Goal: Task Accomplishment & Management: Complete application form

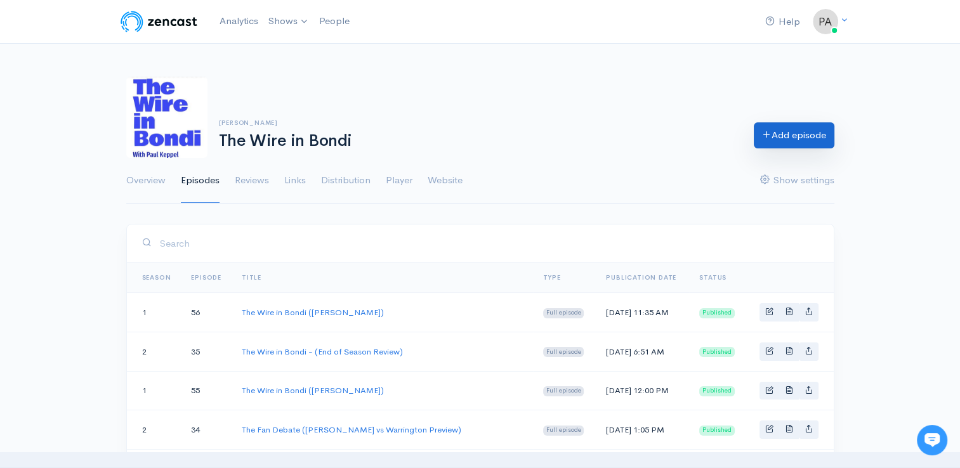
click at [804, 140] on link "Add episode" at bounding box center [793, 135] width 81 height 26
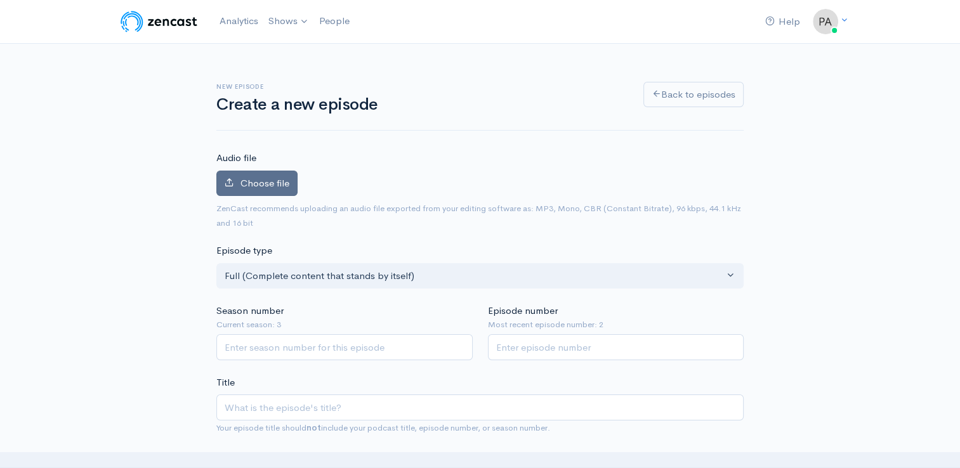
click at [270, 181] on span "Choose file" at bounding box center [264, 183] width 49 height 12
click at [0, 0] on input "Choose file" at bounding box center [0, 0] width 0 height 0
click at [245, 174] on label "Choose file" at bounding box center [256, 184] width 81 height 26
click at [0, 0] on input "Choose file" at bounding box center [0, 0] width 0 height 0
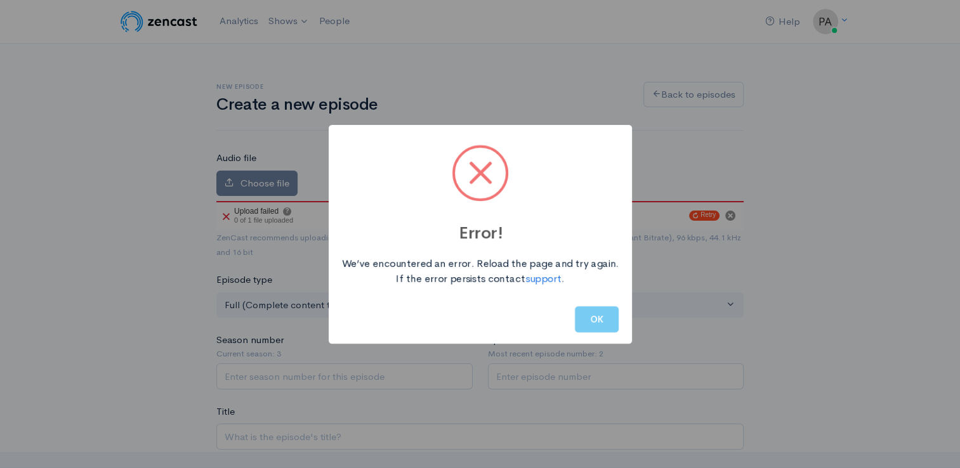
click at [597, 321] on button "OK" at bounding box center [597, 319] width 44 height 26
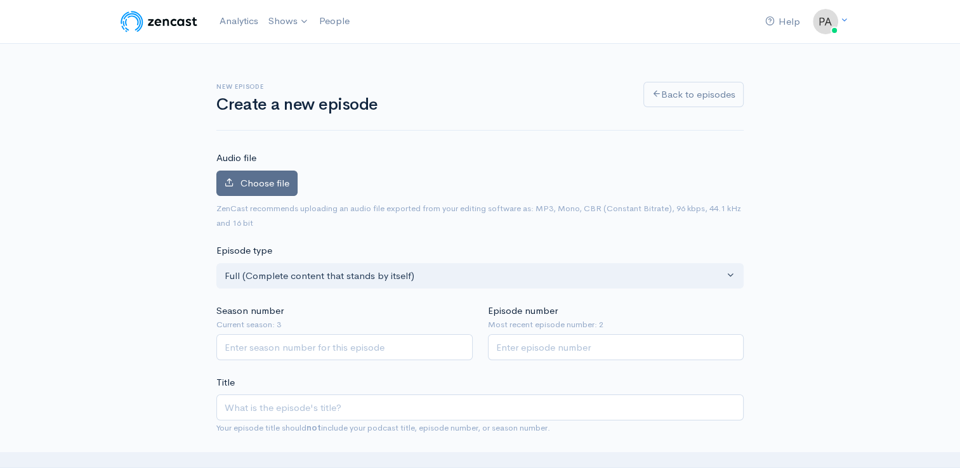
click at [278, 177] on span "Choose file" at bounding box center [264, 183] width 49 height 12
click at [0, 0] on input "Choose file" at bounding box center [0, 0] width 0 height 0
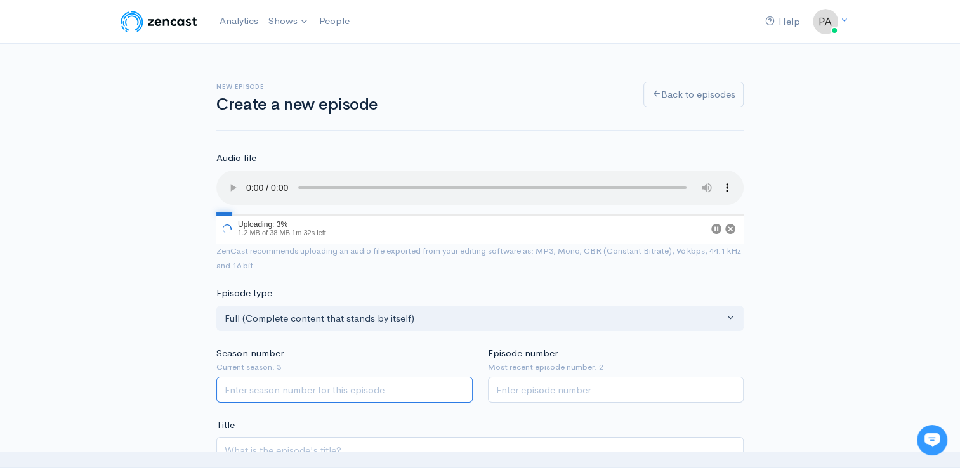
click at [382, 394] on input "Season number" at bounding box center [344, 390] width 256 height 26
type input "1"
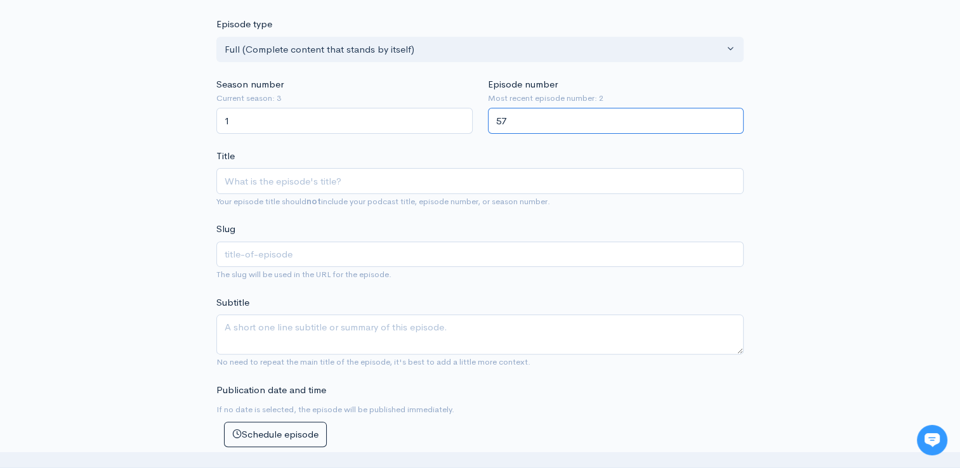
scroll to position [280, 0]
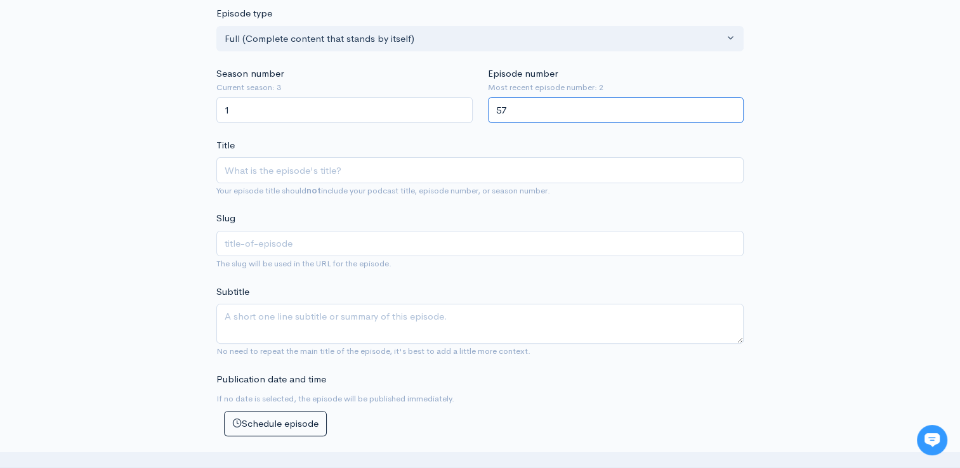
type input "57"
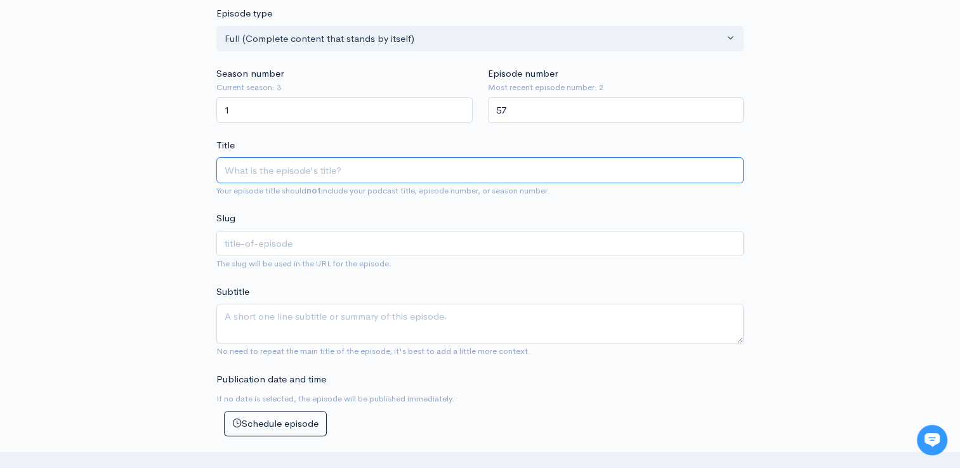
click at [394, 179] on input "Title" at bounding box center [479, 170] width 527 height 26
type input "T"
type input "t"
type input "Th"
type input "th"
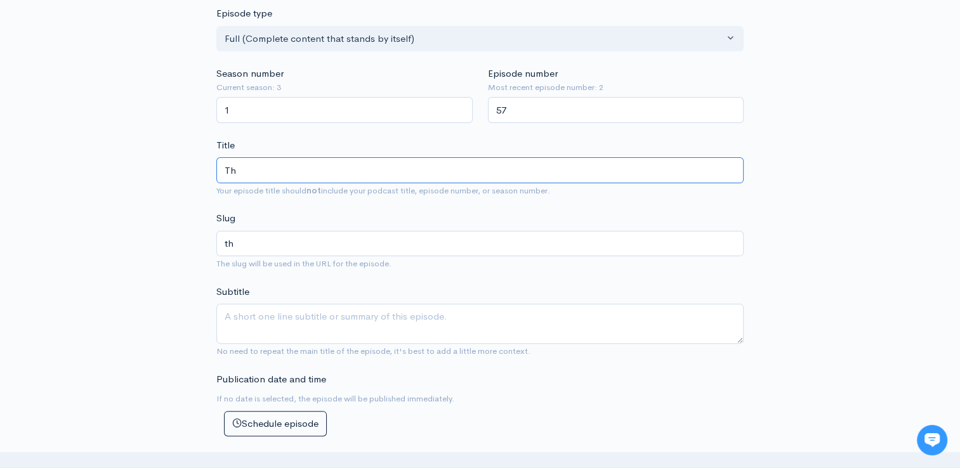
type input "The"
type input "the"
type input "The W"
type input "the-w"
type input "The Wi"
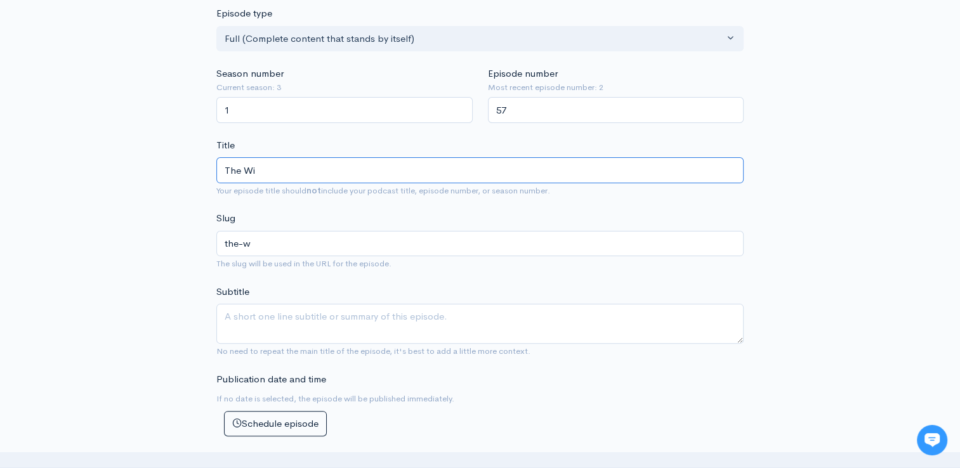
type input "the-wi"
type input "The Wir"
type input "the-wir"
type input "The Wire"
type input "the-wire"
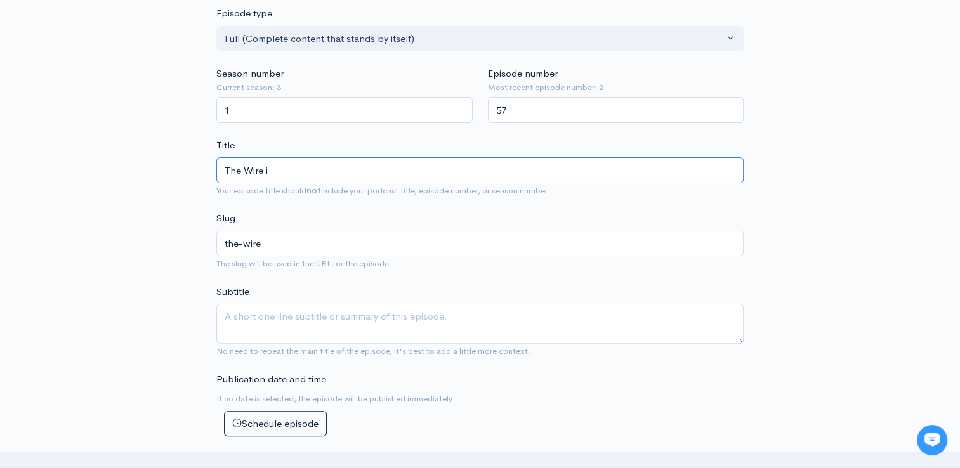
type input "The Wire in"
type input "the-wire-in"
type input "The Wire in B"
type input "the-wire-in-b"
type input "The Wire in Bon"
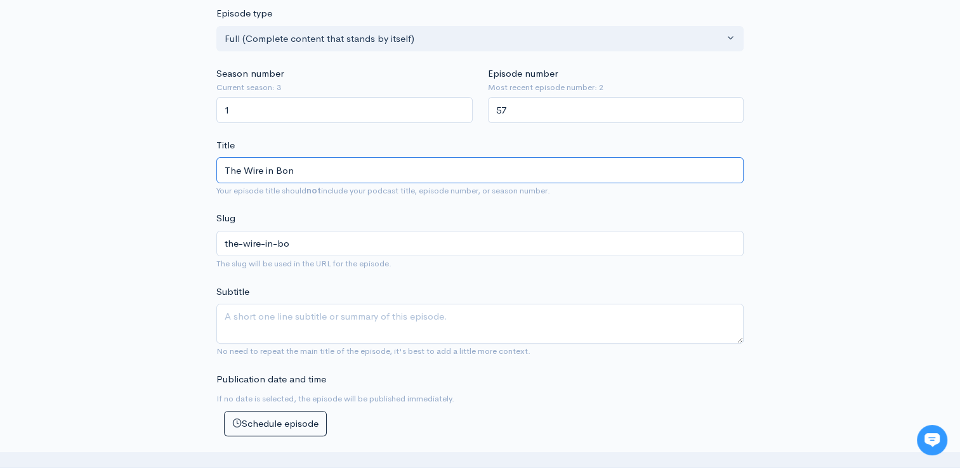
type input "the-wire-in-bon"
type input "The Wire in Bondi"
type input "the-wire-in-bondi"
type input "The Wire in Bondi (C"
type input "the-wire-in-bondi-c"
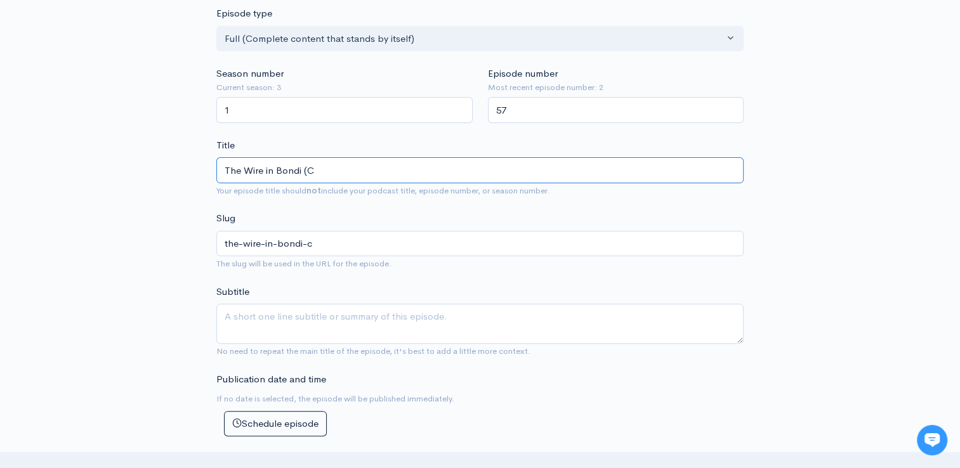
type input "The Wire in Bondi (Ch"
type input "the-wire-in-bondi-ch"
type input "The Wire in Bondi (Chr"
type input "the-wire-in-bondi-chr"
type input "The Wire in Bondi (Chri"
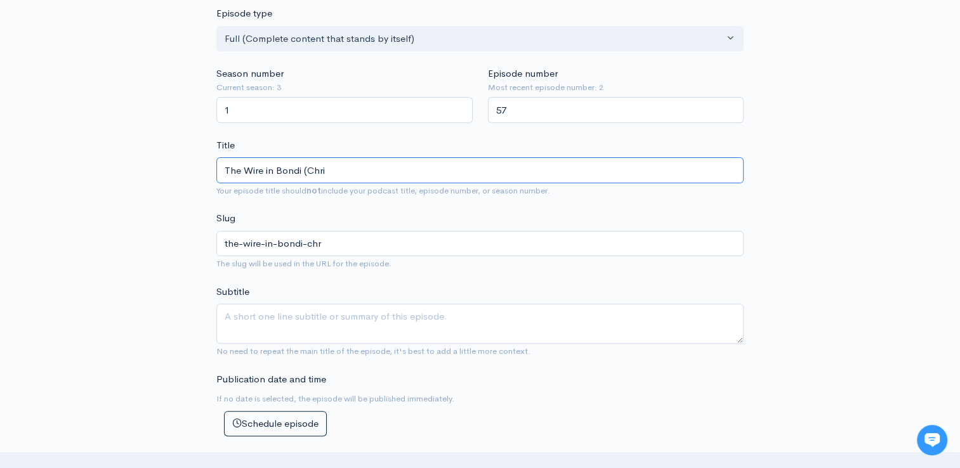
type input "the-wire-in-bondi-chri"
type input "The Wire in Bondi ([PERSON_NAME]"
type input "the-wire-in-bondi-[PERSON_NAME]"
type input "The Wire in Bondi ([PERSON_NAME]"
type input "the-wire-in-bondi-[PERSON_NAME]"
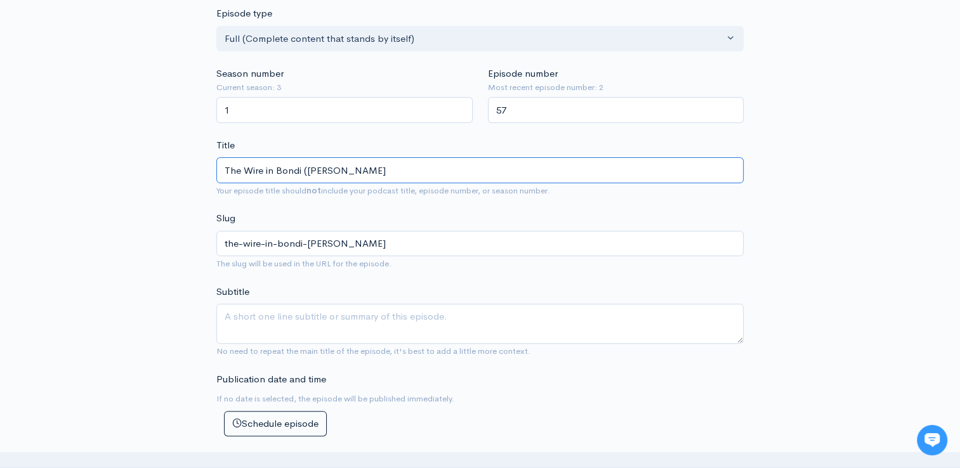
type input "The Wire in Bondi ([PERSON_NAME]"
type input "the-wire-in-bondi-[PERSON_NAME]-as"
type input "The Wire in Bondi ([PERSON_NAME]"
type input "the-wire-in-bondi-[PERSON_NAME]"
type input "The Wire in Bondi ([PERSON_NAME]"
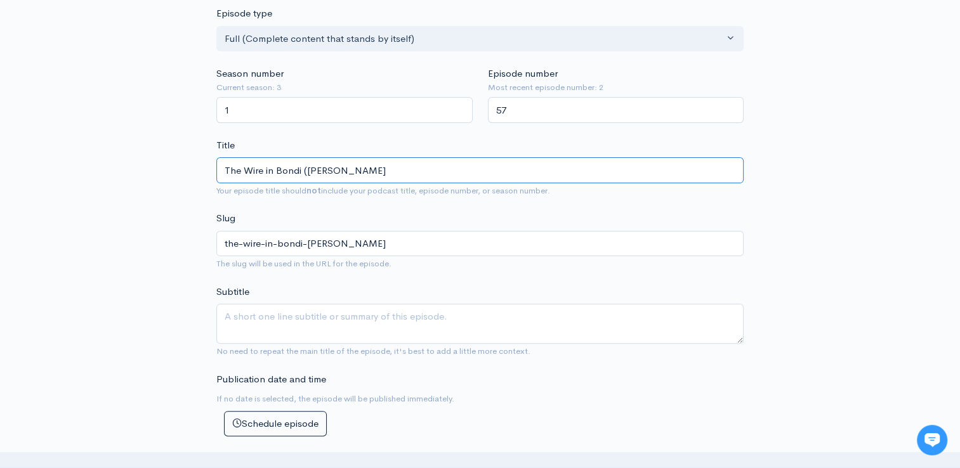
type input "the-wire-in-bondi-[PERSON_NAME]"
type input "The Wire in Bondi ([PERSON_NAME]"
type input "the-wire-in-bondi-[PERSON_NAME]"
type input "The Wire in Bondi ([PERSON_NAME] & E"
type input "the-wire-in-bondi-[PERSON_NAME]-e"
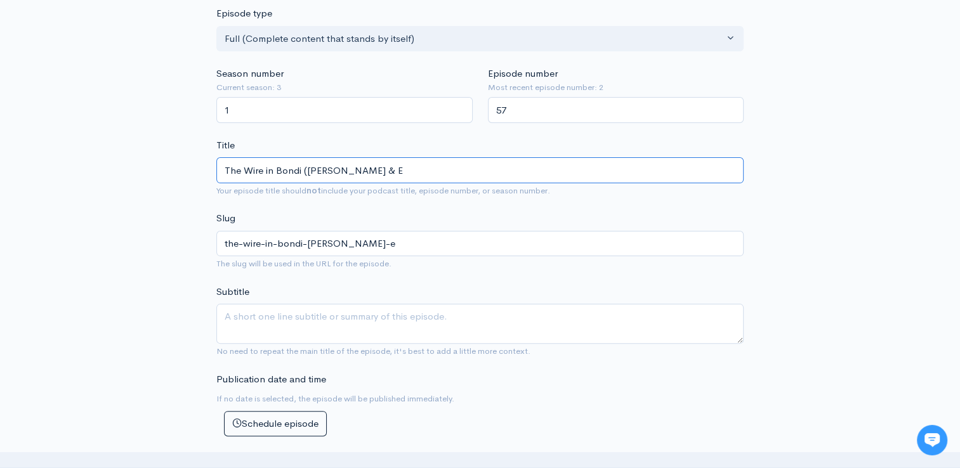
type input "The Wire in Bondi ([PERSON_NAME] & Ew"
type input "the-wire-in-bondi-[PERSON_NAME]"
type input "The Wire in Bondi ([PERSON_NAME] & [PERSON_NAME]"
type input "the-wire-in-bondi-[PERSON_NAME]"
type input "The Wire in Bondi ([PERSON_NAME] & [PERSON_NAME]"
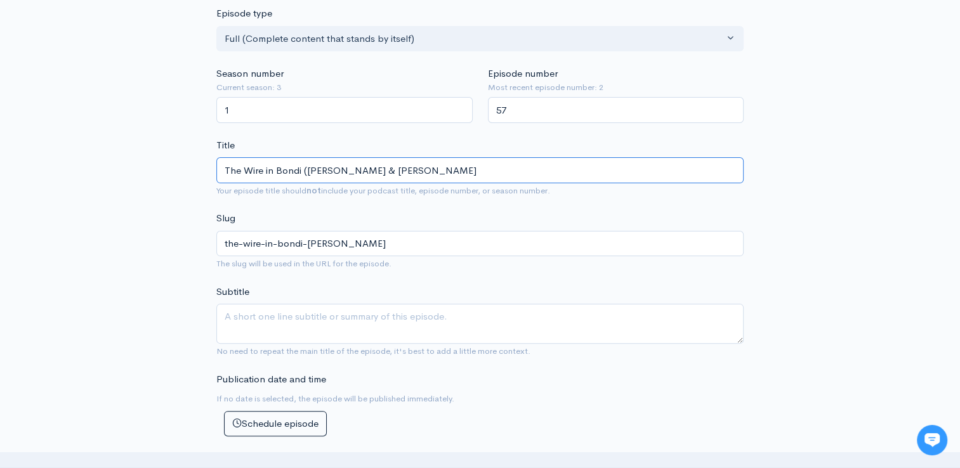
type input "the-wire-in-bondi-[PERSON_NAME]"
type input "The Wire in Bondi ([PERSON_NAME] & [PERSON_NAME]"
type input "the-wire-in-bondi-[PERSON_NAME]-s"
type input "The Wire in Bondi ([PERSON_NAME] & [PERSON_NAME]"
type input "the-wire-in-bondi-[PERSON_NAME]"
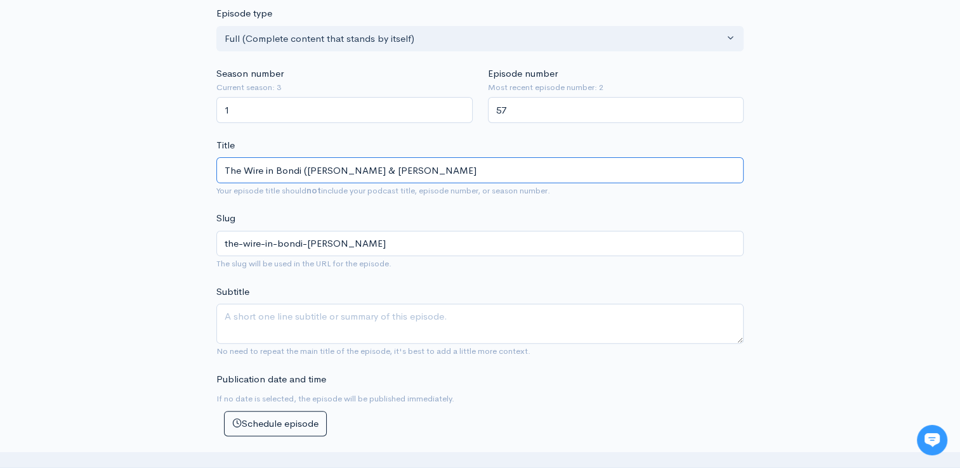
type input "The Wire in Bondi ([PERSON_NAME] & [PERSON_NAME]"
type input "the-wire-in-bondi-[PERSON_NAME]"
type input "The Wire in Bondi ([PERSON_NAME] & [PERSON_NAME]"
type input "the-wire-in-bondi-[PERSON_NAME]"
type input "The Wire in Bondi ([PERSON_NAME] & [PERSON_NAME]"
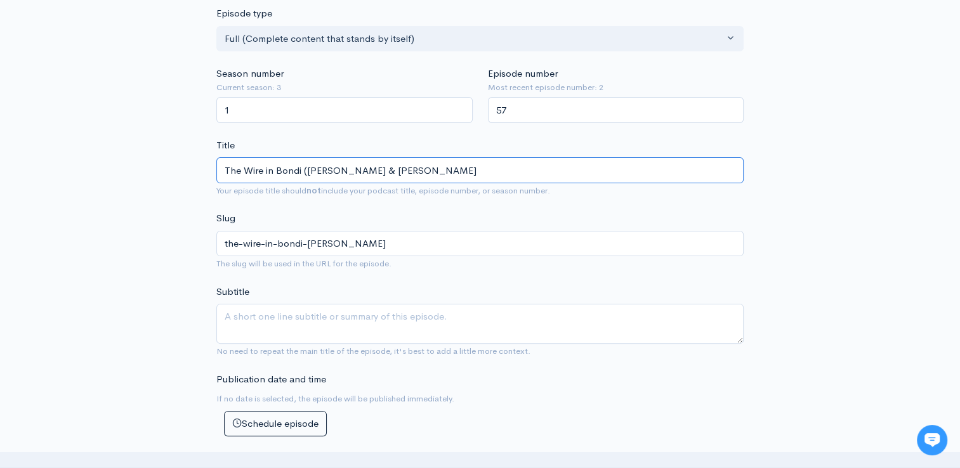
type input "the-wire-in-bondi-[PERSON_NAME]"
type input "The Wire in Bondi ([PERSON_NAME] & [PERSON_NAME])"
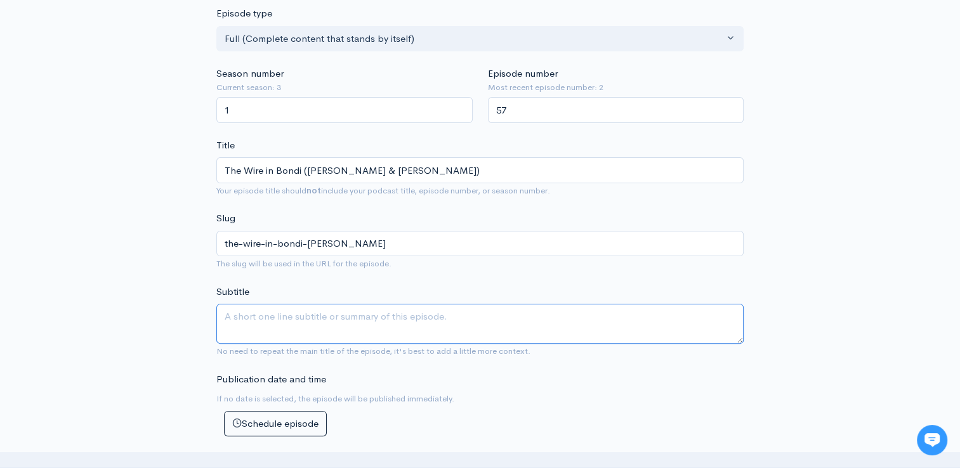
click at [287, 327] on textarea "Subtitle" at bounding box center [479, 324] width 527 height 40
type textarea "I"
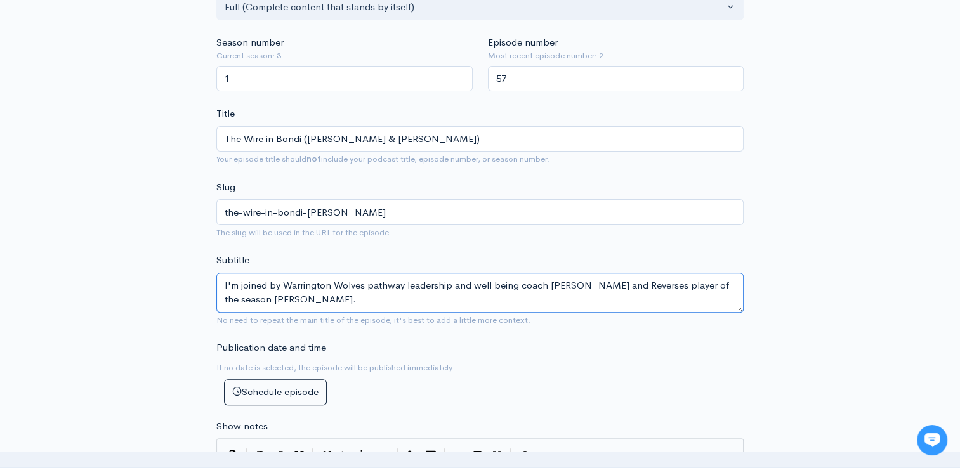
scroll to position [396, 0]
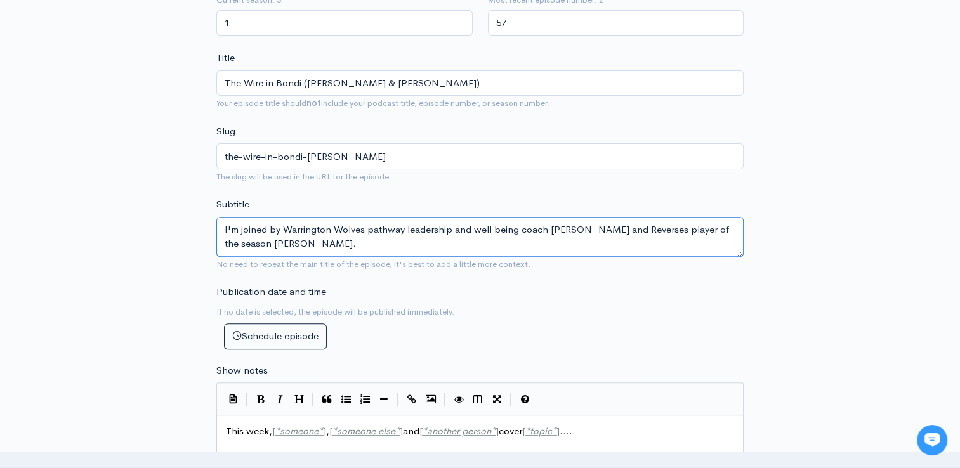
click at [648, 228] on textarea "I'm joined by Warrington Wolves pathway leadership and well being coach [PERSON…" at bounding box center [479, 237] width 527 height 40
click at [634, 235] on textarea "I'm joined by Warrington Wolves pathway leadership and well being coach [PERSON…" at bounding box center [479, 237] width 527 height 40
click at [662, 240] on textarea "I'm joined by Warrington Wolves pathway leadership and well being coach [PERSON…" at bounding box center [479, 237] width 527 height 40
drag, startPoint x: 312, startPoint y: 244, endPoint x: 209, endPoint y: 219, distance: 106.3
click at [209, 219] on div "New episode Create a new episode Back to episodes Audio file Choose file The Wi…" at bounding box center [480, 348] width 542 height 1401
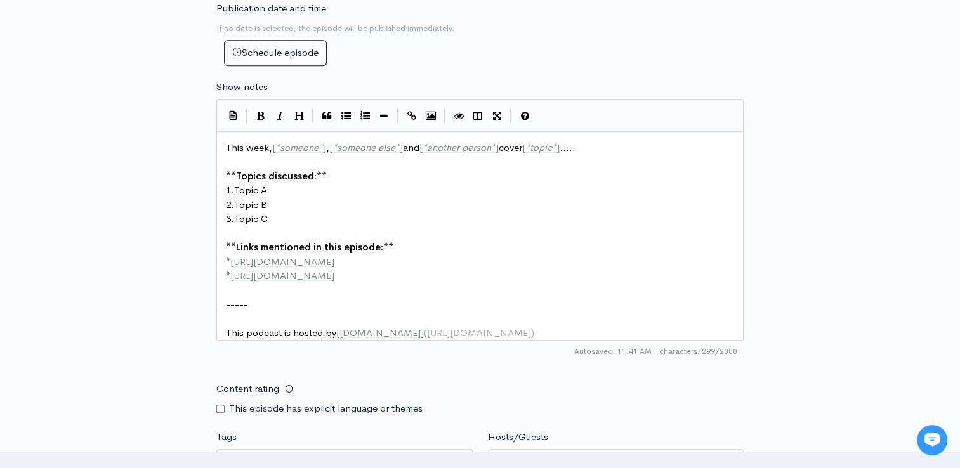
scroll to position [724, 0]
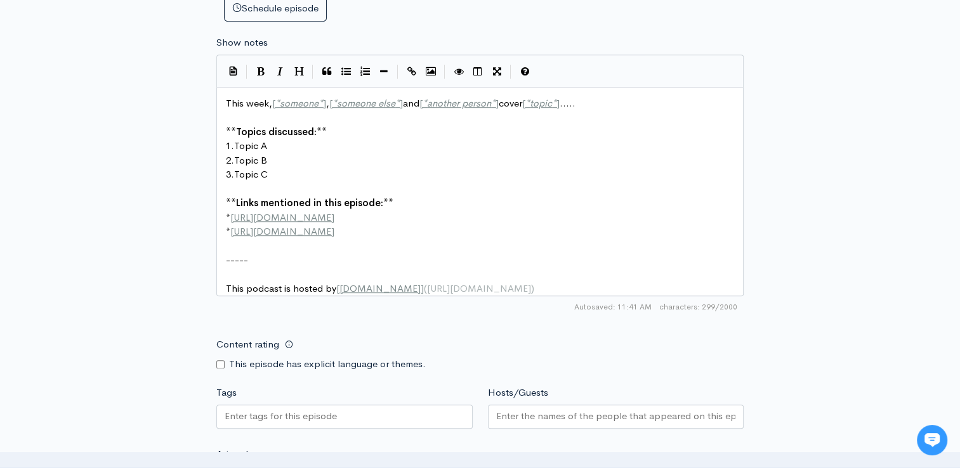
type textarea "I'm joined by Warrington Wolves pathway leadership and well being coach [PERSON…"
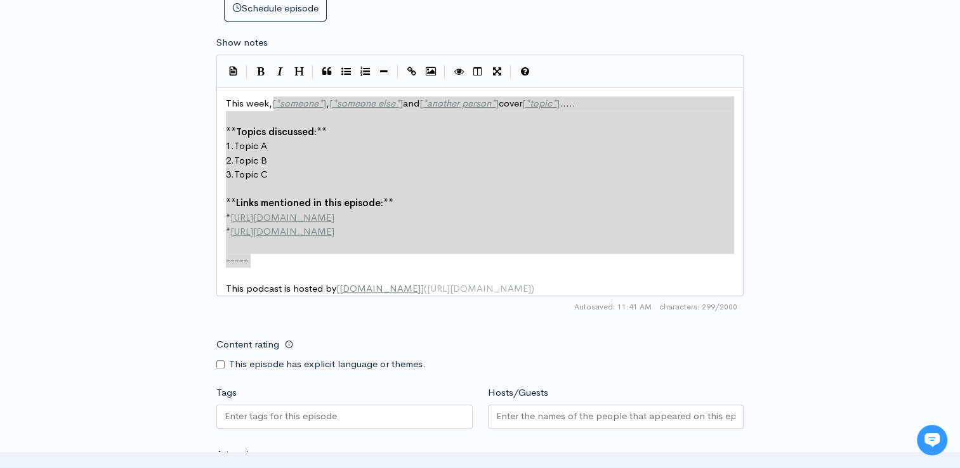
drag, startPoint x: 319, startPoint y: 263, endPoint x: 272, endPoint y: 105, distance: 164.1
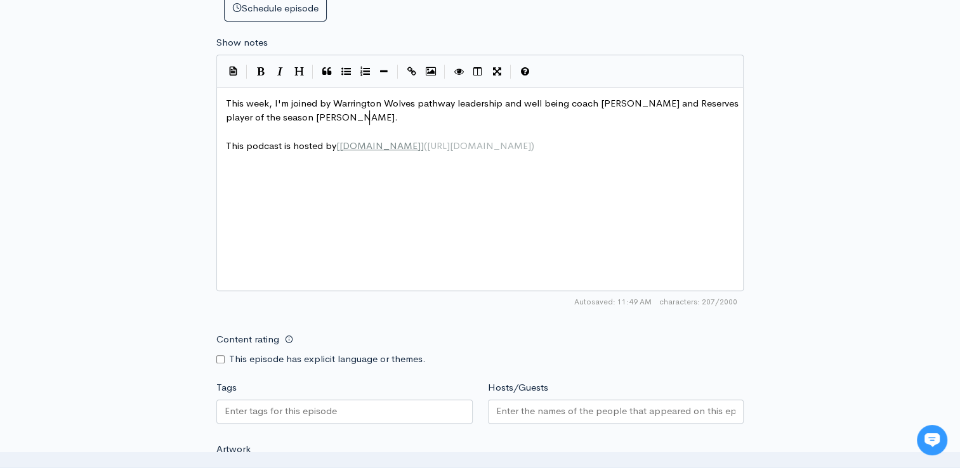
type textarea "C"
type textarea "I discuss the seasonb"
type textarea "#e"
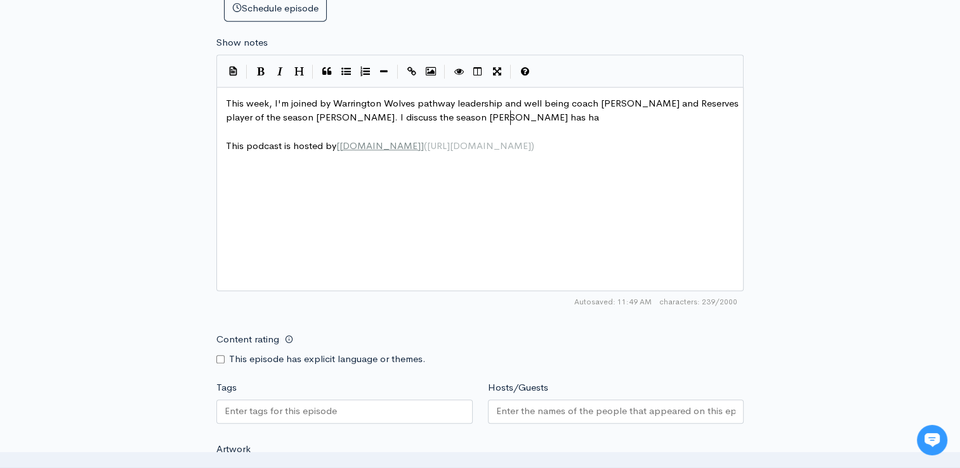
type textarea "[PERSON_NAME] has had"
type textarea "and makinf"
type textarea "f"
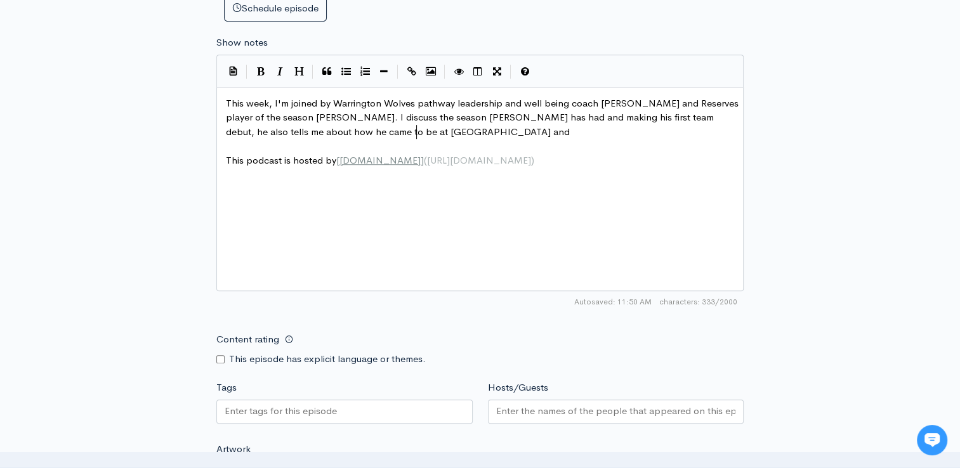
scroll to position [4, 353]
type textarea "g his first team debut, he also tells me about how he came to be at [GEOGRAPHIC…"
type textarea "his hope for next seasso"
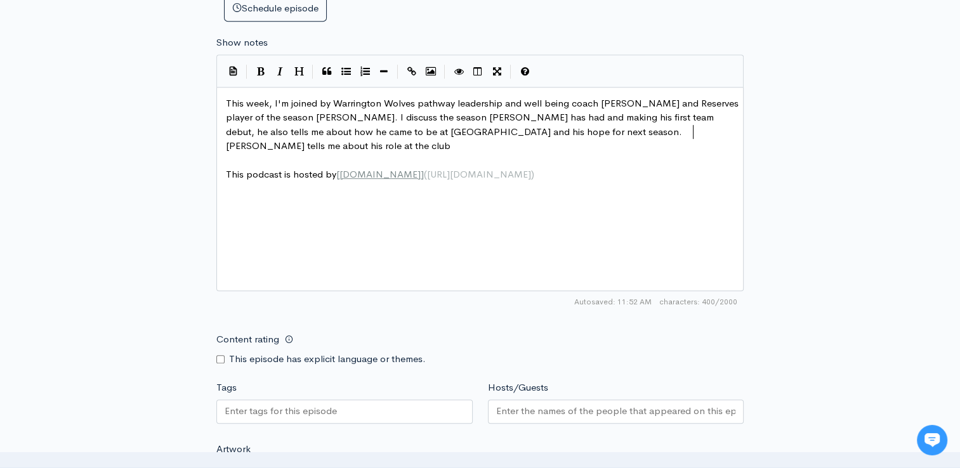
scroll to position [4, 187]
type textarea "on. [PERSON_NAME] tells me about his role at the club, we chat ab"
type textarea "the difference in the t"
type textarea "youth prom"
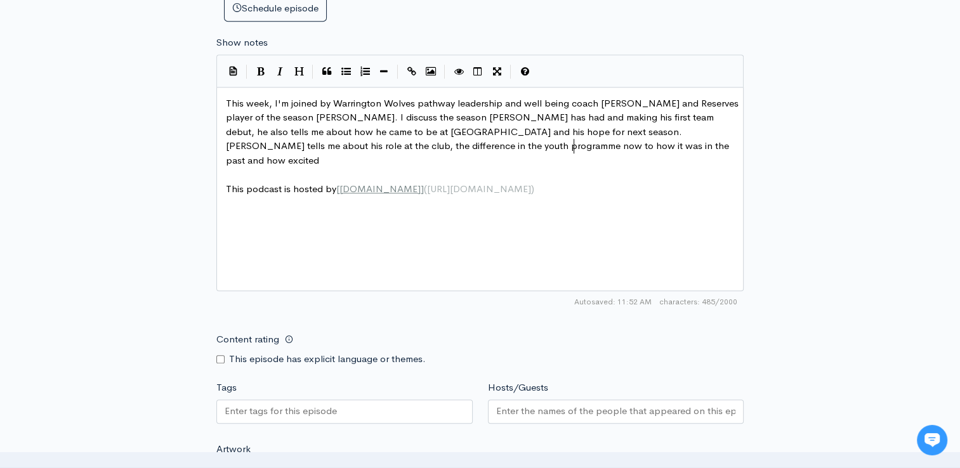
scroll to position [4, 236]
type textarea "gramme now to how it was in the past and how excited he is for the future at [G…"
type textarea "War"
type textarea "th"
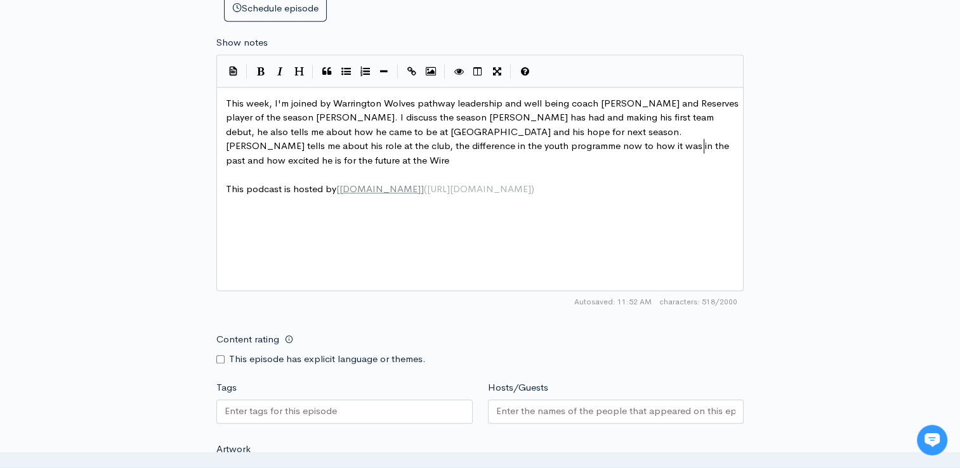
type textarea "e Wire"
type textarea ". We also all chat abouty t"
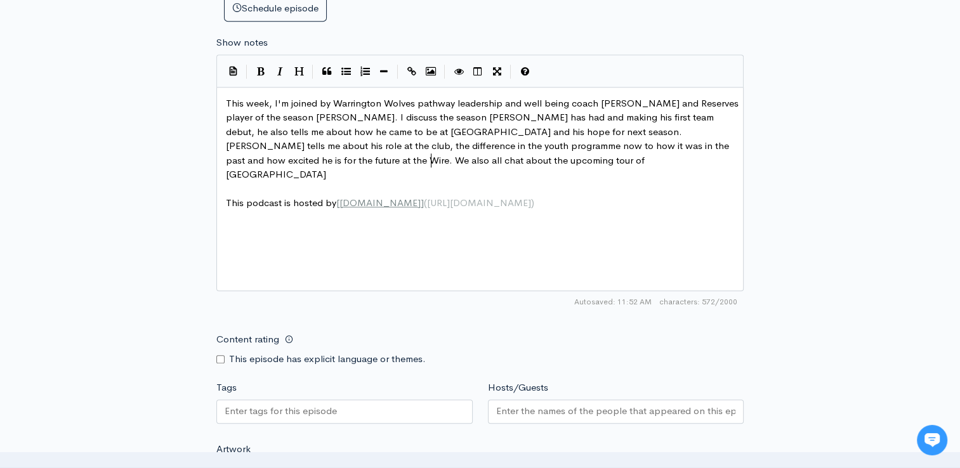
type textarea "the upcoming tour of [GEOGRAPHIC_DATA]"
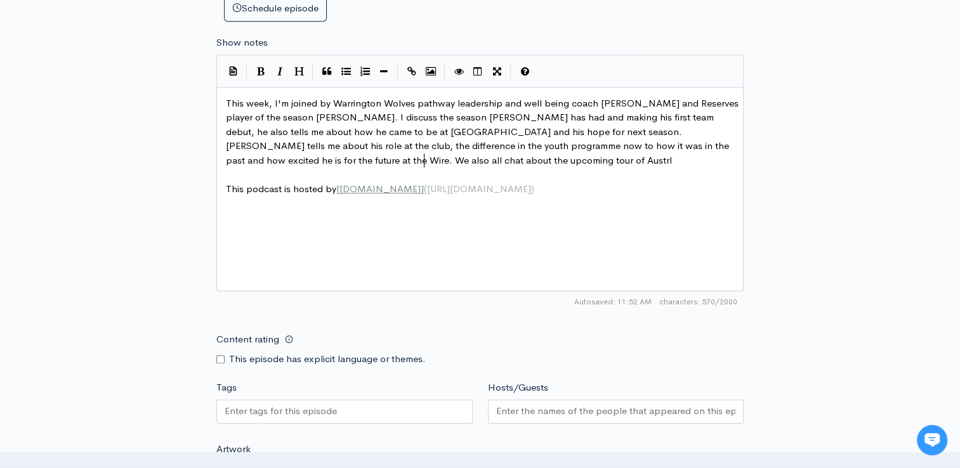
type textarea "a"
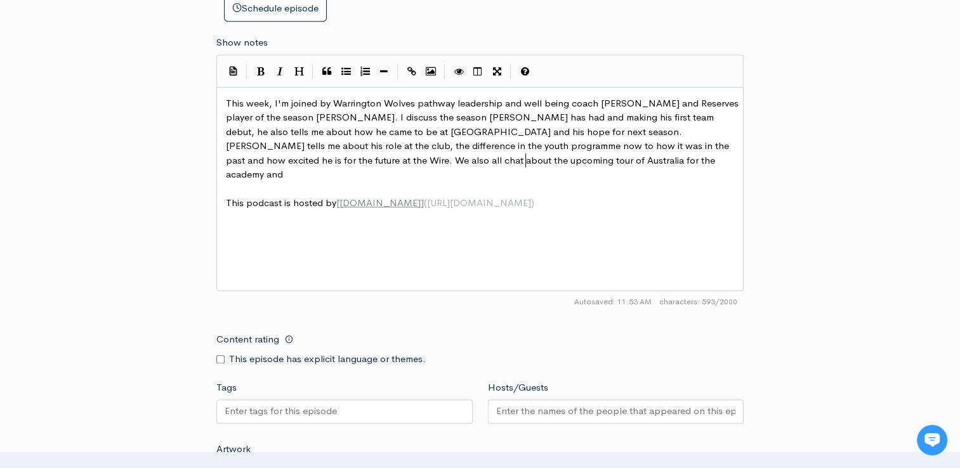
scroll to position [4, 106]
type textarea "alia for the academy and [PERSON_NAME];s"
type textarea "'s appe"
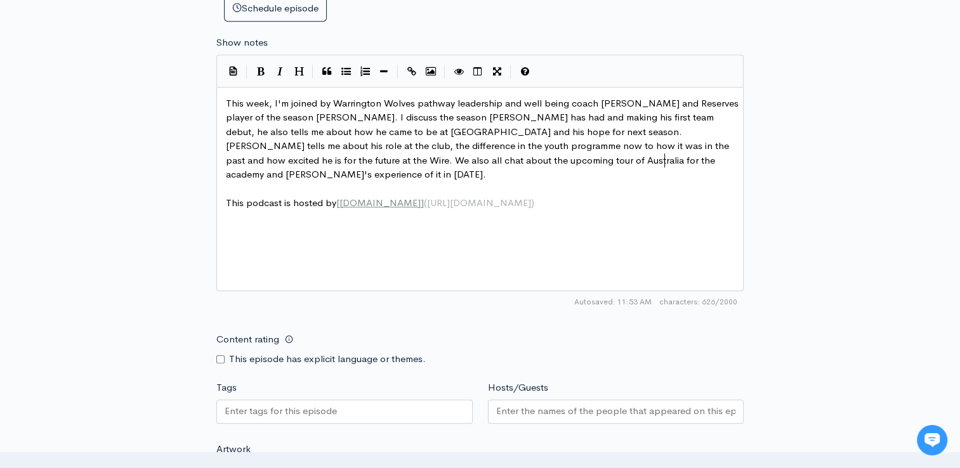
type textarea "experience of it in [DATE]."
click at [403, 105] on span "This week, I'm joined by Warrington Wolves pathway leadership and well being co…" at bounding box center [483, 139] width 515 height 84
click at [375, 117] on span "This week, I'm joined by Warrington Wolves pathway leadership and well being co…" at bounding box center [483, 139] width 515 height 84
type textarea "we"
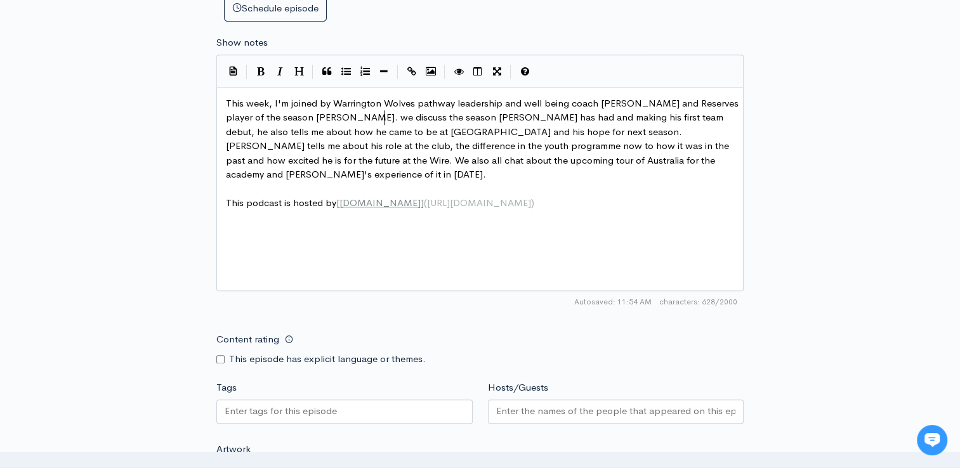
scroll to position [4, 14]
click at [451, 128] on span "This week, I'm joined by Warrington Wolves pathway leadership and well being co…" at bounding box center [483, 139] width 515 height 84
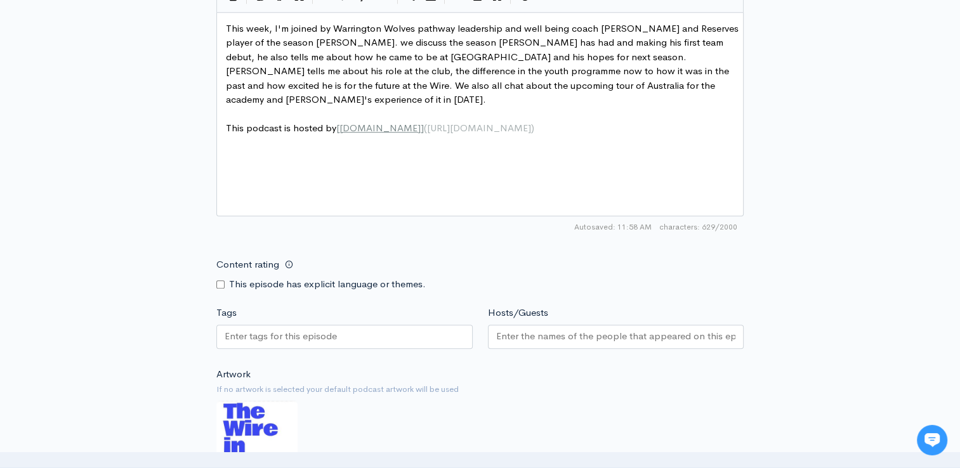
scroll to position [847, 0]
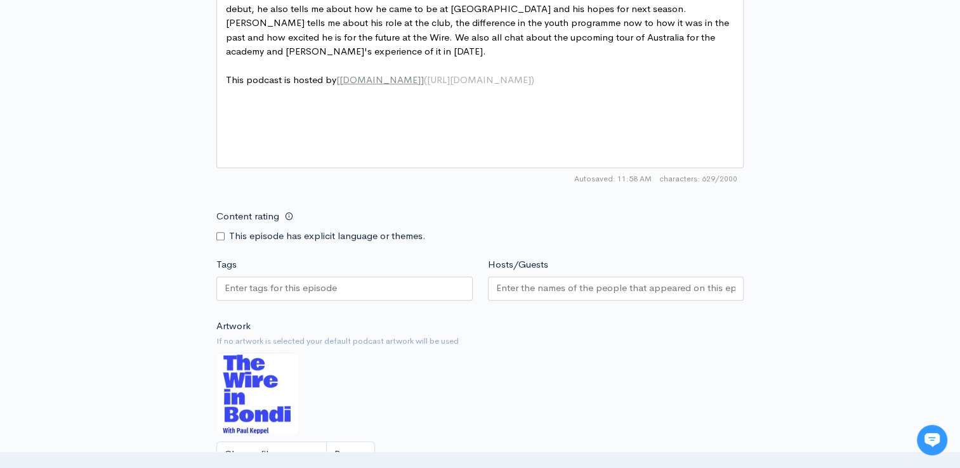
type textarea "s"
click at [399, 288] on div at bounding box center [344, 289] width 256 height 24
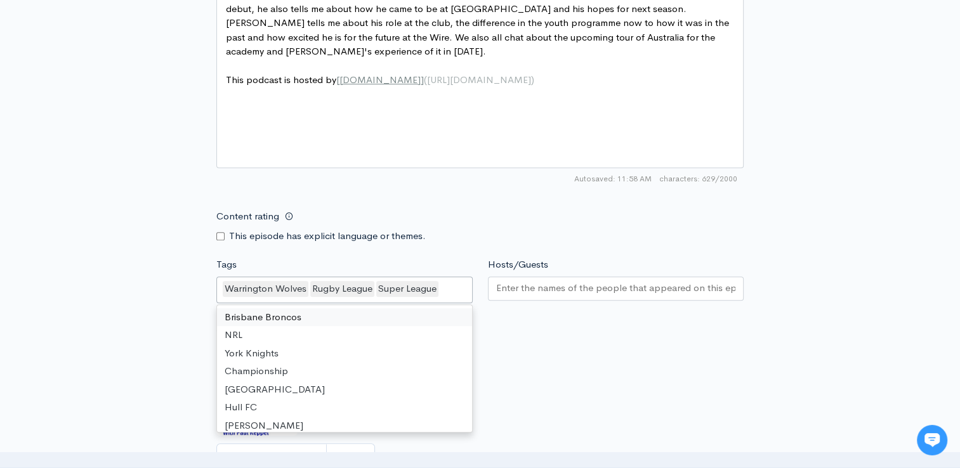
click at [553, 281] on input "Hosts/Guests" at bounding box center [616, 288] width 240 height 15
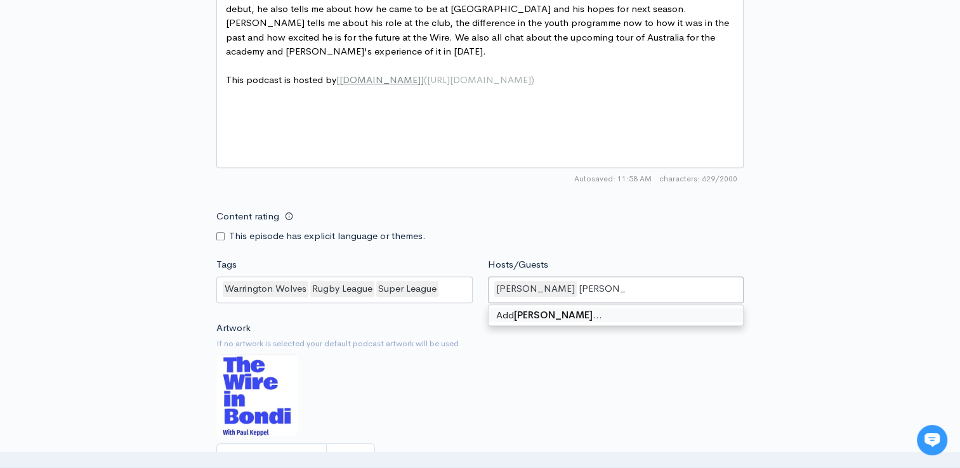
type input "[PERSON_NAME]"
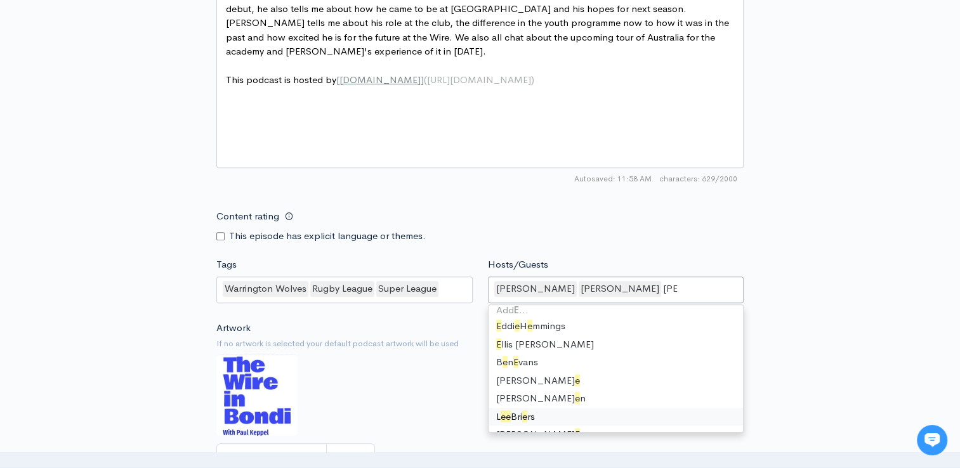
scroll to position [0, 0]
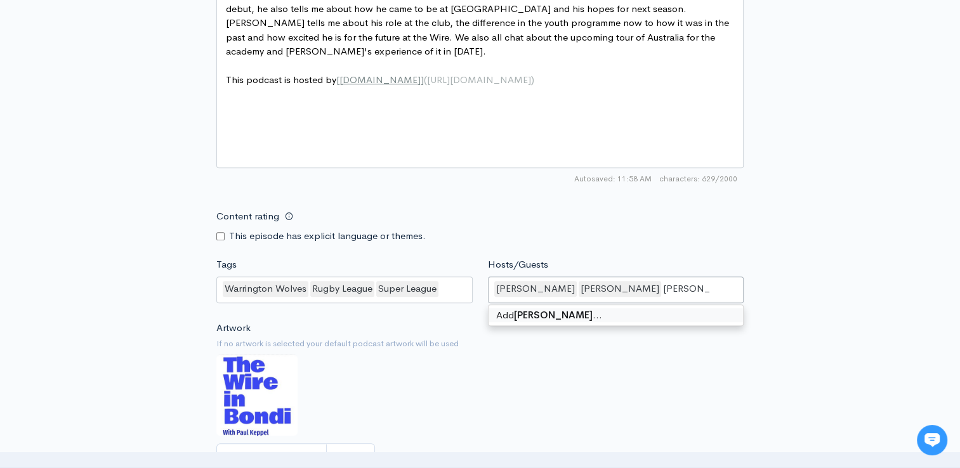
type input "[PERSON_NAME]"
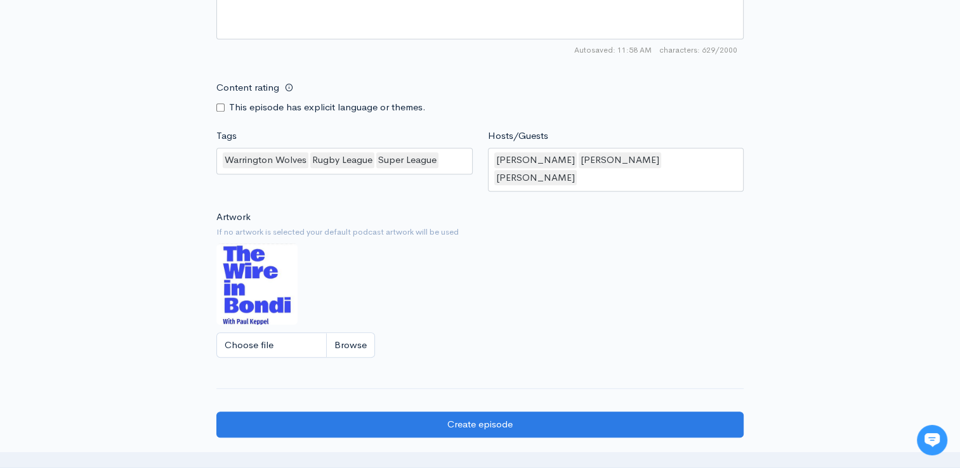
scroll to position [1031, 0]
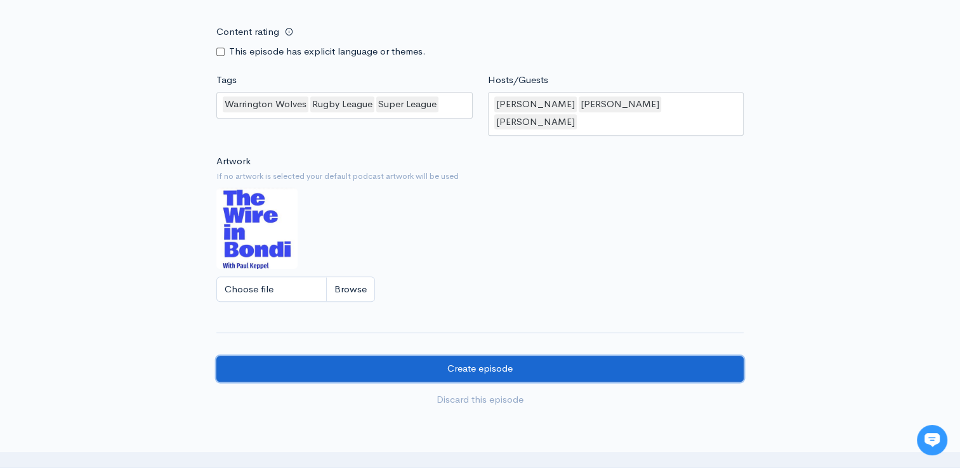
click at [606, 356] on input "Create episode" at bounding box center [479, 369] width 527 height 26
